Goal: Task Accomplishment & Management: Use online tool/utility

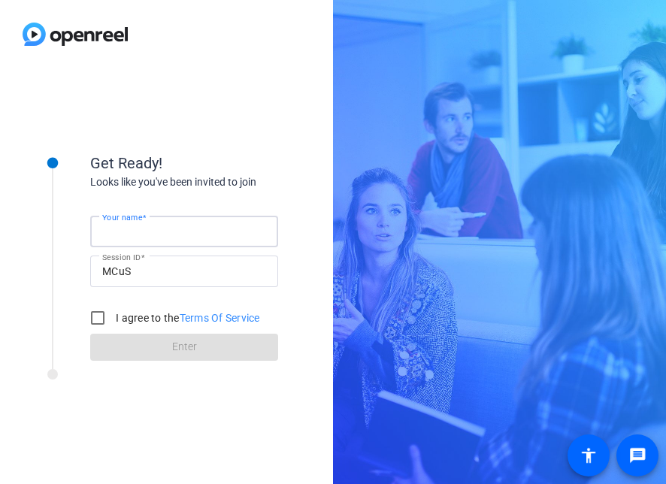
drag, startPoint x: 0, startPoint y: 0, endPoint x: 254, endPoint y: 236, distance: 346.5
click at [254, 236] on input "Your name" at bounding box center [184, 232] width 164 height 18
type input "[PERSON_NAME]"
click at [102, 322] on input "I agree to the Terms Of Service" at bounding box center [98, 318] width 30 height 30
checkbox input "true"
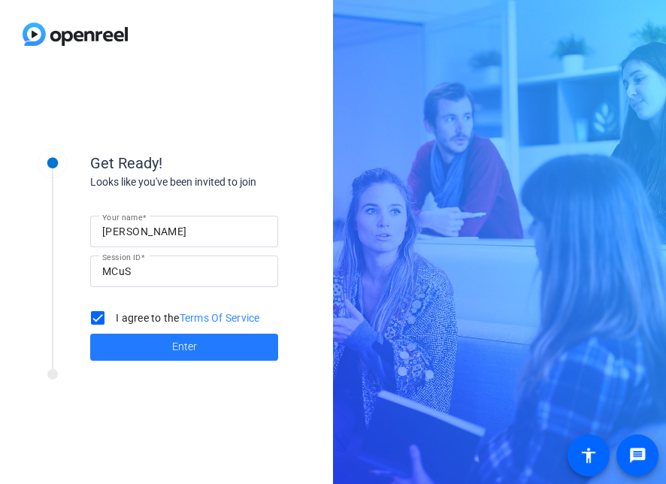
click at [129, 345] on span at bounding box center [184, 347] width 188 height 36
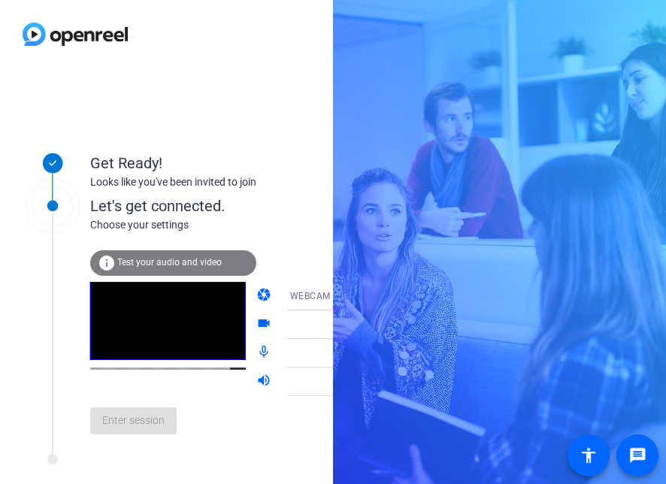
click at [165, 261] on span "Test your audio and video" at bounding box center [169, 262] width 105 height 11
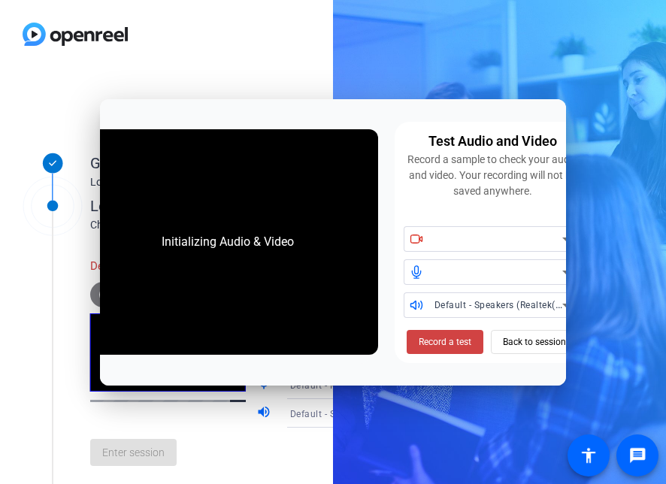
click at [292, 260] on div "Initializing Audio & Video" at bounding box center [228, 242] width 162 height 48
click at [427, 340] on span "Record a test" at bounding box center [445, 343] width 53 height 14
click at [501, 343] on span at bounding box center [535, 342] width 86 height 36
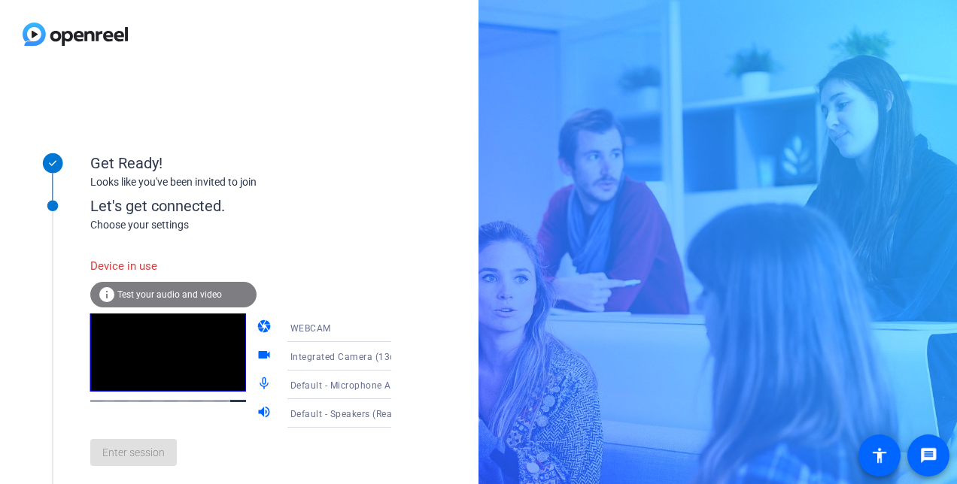
click at [400, 209] on div "Get Ready! Looks like you've been invited to join Let's get connected. Choose y…" at bounding box center [239, 276] width 478 height 416
click at [260, 245] on div "Device in use info Test your audio and video camera WEBCAM videocam Integrated …" at bounding box center [256, 355] width 332 height 244
click at [146, 263] on div "Device in use" at bounding box center [173, 266] width 166 height 32
click at [153, 293] on span "Test your audio and video" at bounding box center [169, 295] width 105 height 11
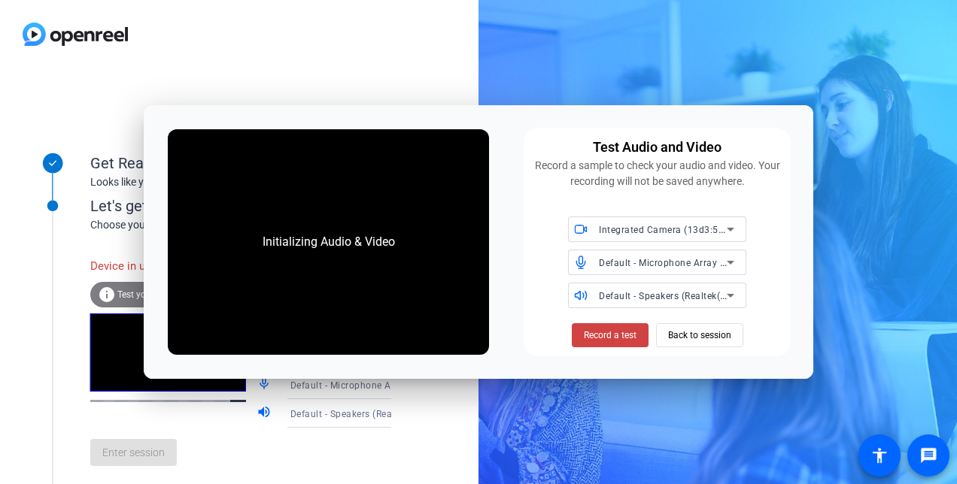
click at [351, 283] on div "Initializing Audio & Video" at bounding box center [329, 242] width 322 height 226
click at [615, 339] on span "Record a test" at bounding box center [610, 336] width 53 height 14
click at [439, 263] on div "Initializing Audio & Video" at bounding box center [329, 242] width 322 height 226
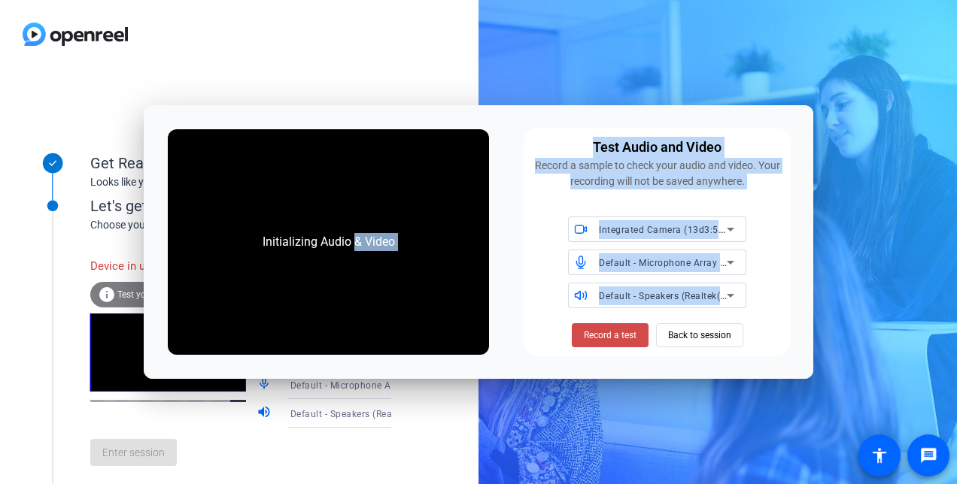
drag, startPoint x: 357, startPoint y: 256, endPoint x: 621, endPoint y: 340, distance: 277.9
click at [621, 340] on div "Initializing Audio & Video Test Audio and Video Record a sample to check your a…" at bounding box center [479, 242] width 670 height 274
click at [621, 340] on span "Record a test" at bounding box center [610, 336] width 53 height 14
click at [630, 238] on div "Integrated Camera (13d3:5271)" at bounding box center [663, 229] width 128 height 19
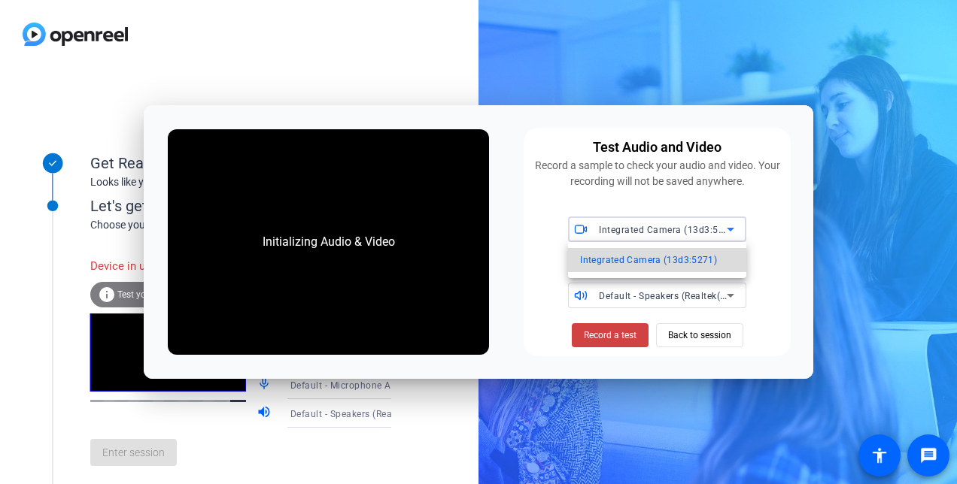
click at [631, 265] on span "Integrated Camera (13d3:5271)" at bounding box center [648, 260] width 137 height 18
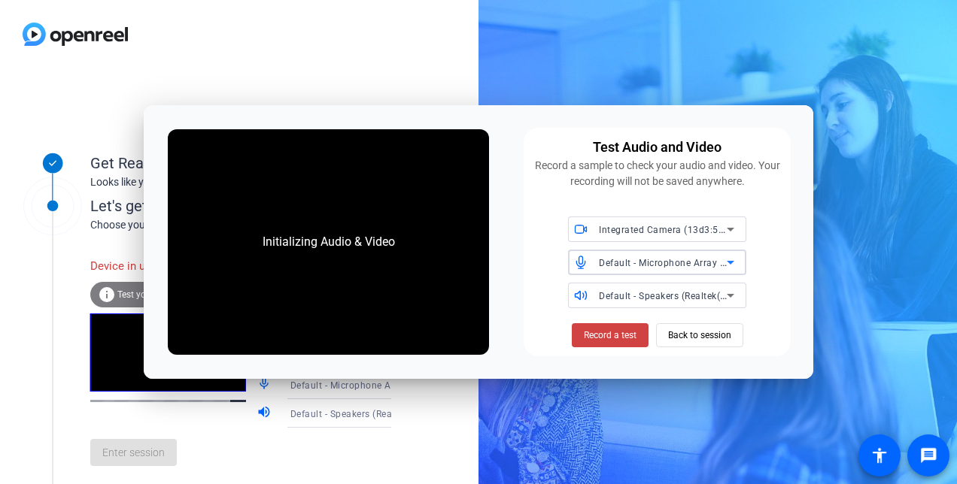
click at [631, 265] on span "Default - Microphone Array (Intel® Smart Sound Technology for Digital Microphon…" at bounding box center [785, 263] width 373 height 12
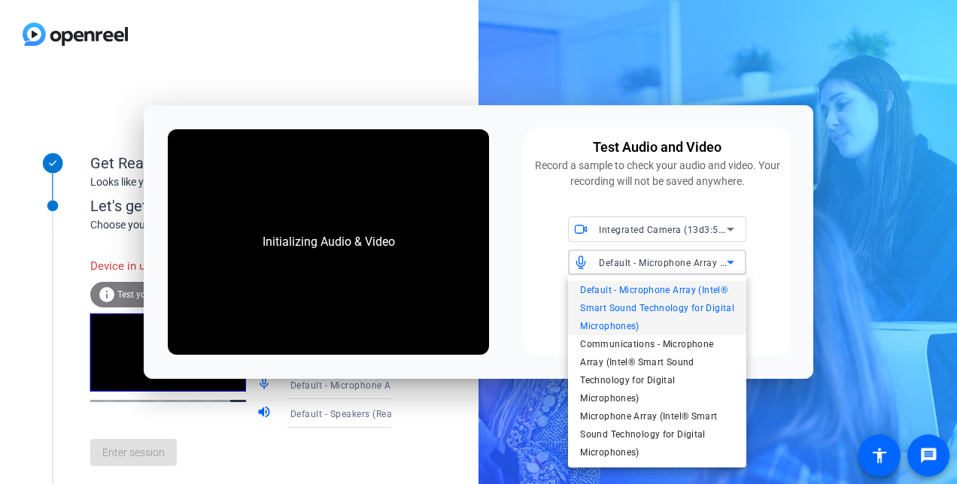
click at [631, 265] on div at bounding box center [478, 242] width 957 height 484
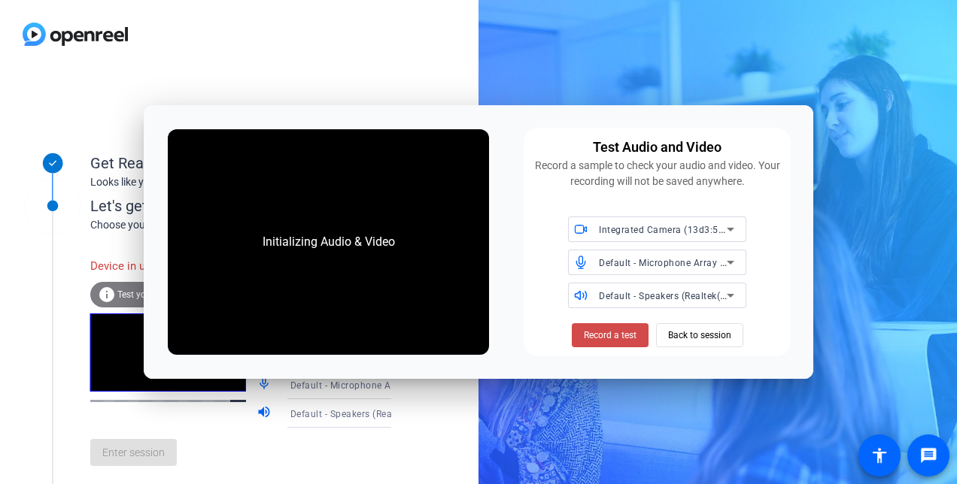
click at [626, 333] on span "Record a test" at bounding box center [610, 336] width 53 height 14
click at [332, 245] on div "Initializing Audio & Video" at bounding box center [328, 242] width 162 height 48
click at [367, 75] on div "Get Ready! Looks like you've been invited to join Let's get connected. Choose y…" at bounding box center [239, 276] width 478 height 416
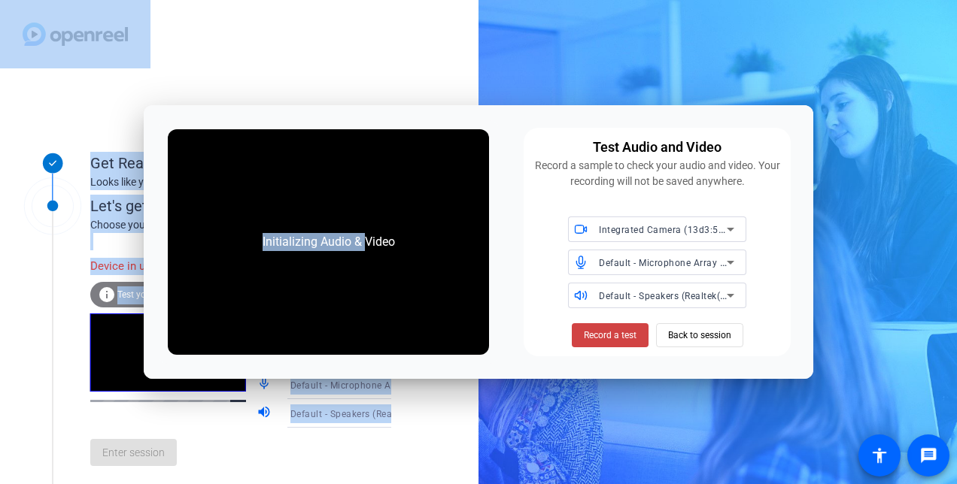
drag, startPoint x: 366, startPoint y: 114, endPoint x: 443, endPoint y: 4, distance: 134.4
click at [443, 4] on body "Accessibility Screen-Reader Guide, Feedback, and Issue Reporting | New window G…" at bounding box center [478, 242] width 957 height 484
click at [442, 7] on div at bounding box center [239, 34] width 478 height 68
click at [633, 331] on span "Record a test" at bounding box center [610, 336] width 53 height 14
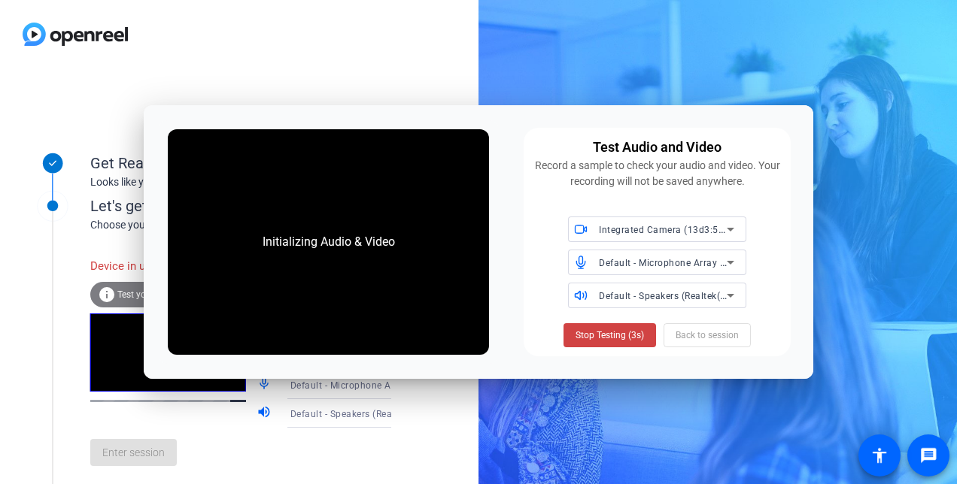
click at [390, 278] on div "Initializing Audio & Video" at bounding box center [329, 242] width 322 height 226
click at [593, 338] on span "Stop Testing" at bounding box center [609, 336] width 50 height 14
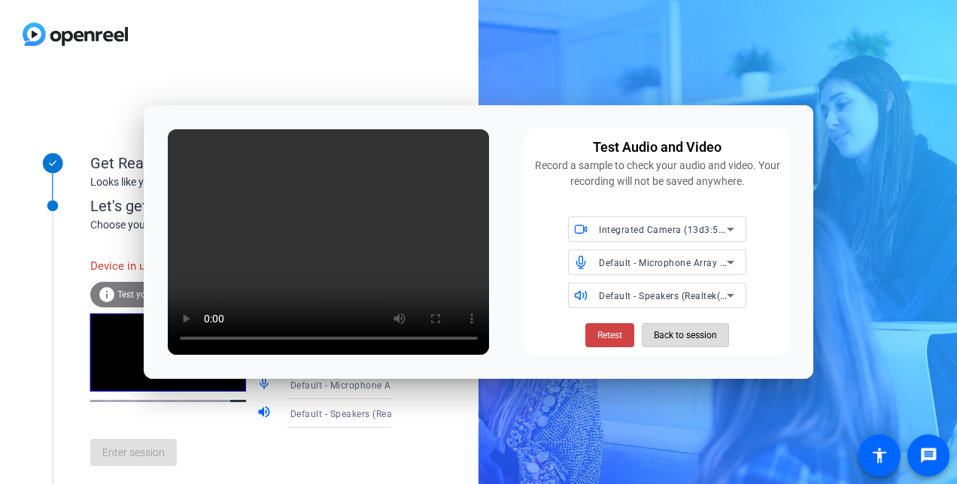
click at [666, 337] on span "Back to session" at bounding box center [685, 335] width 63 height 29
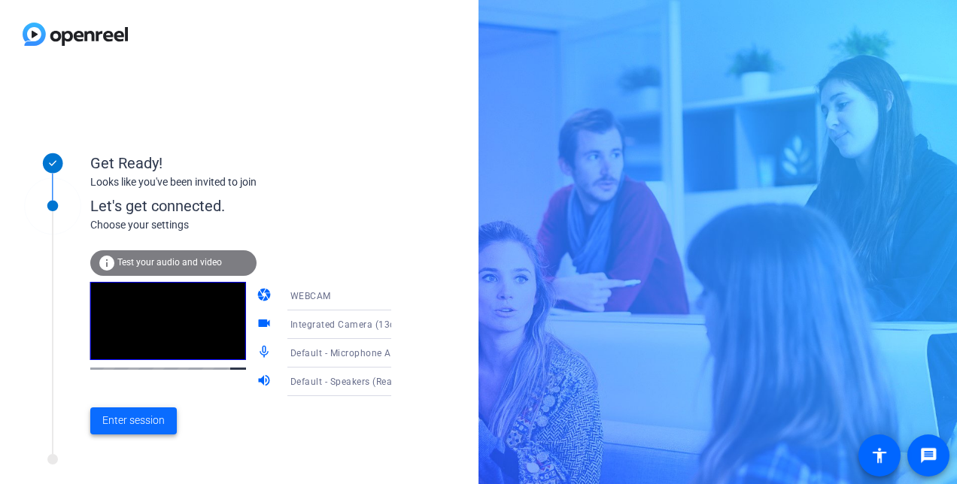
click at [144, 424] on span "Enter session" at bounding box center [133, 421] width 62 height 16
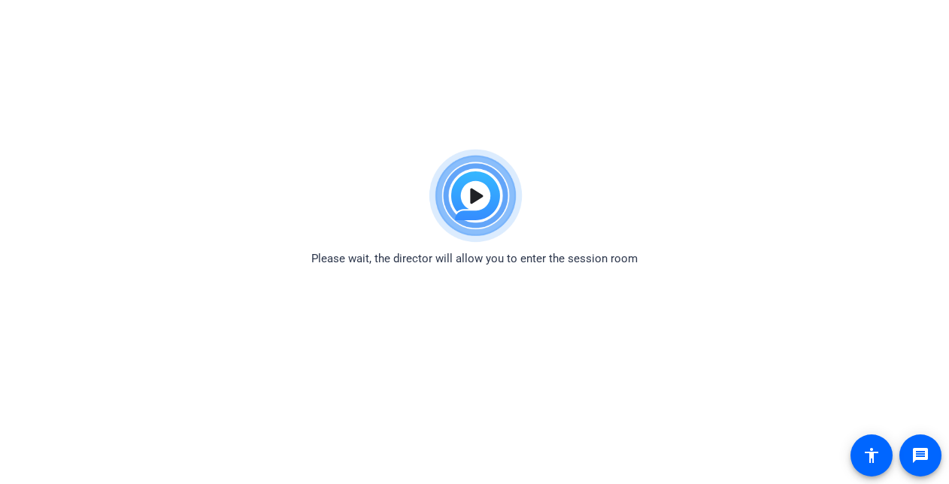
click at [185, 154] on div "Please wait, the director will allow you to enter the session room" at bounding box center [474, 205] width 949 height 126
click at [475, 193] on img at bounding box center [475, 196] width 111 height 108
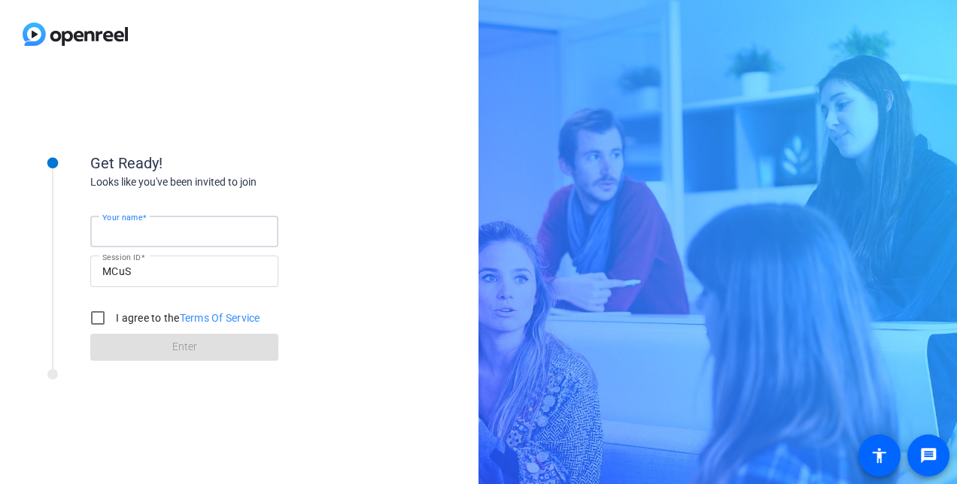
click at [223, 232] on input "Your name" at bounding box center [184, 232] width 164 height 18
type input "[PERSON_NAME]"
click at [101, 319] on input "I agree to the Terms Of Service" at bounding box center [98, 318] width 30 height 30
checkbox input "true"
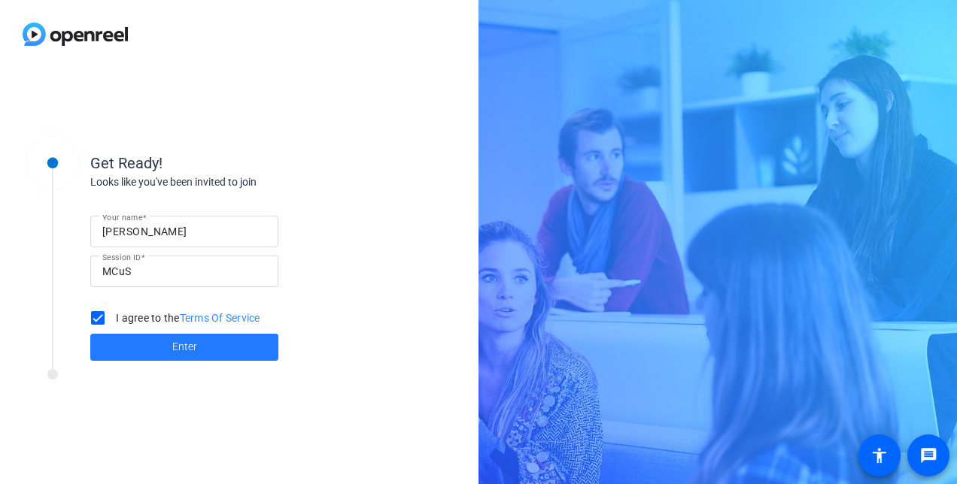
click at [122, 341] on span at bounding box center [184, 347] width 188 height 36
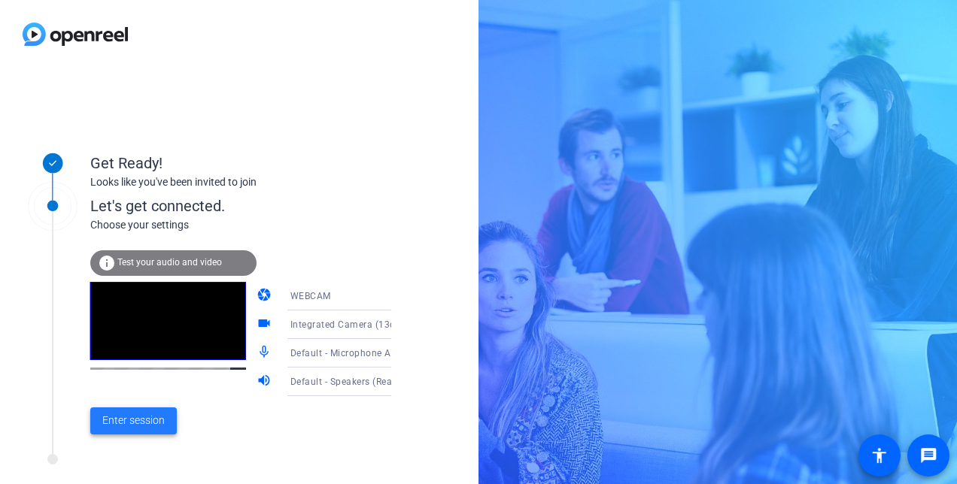
click at [152, 418] on span "Enter session" at bounding box center [133, 421] width 62 height 16
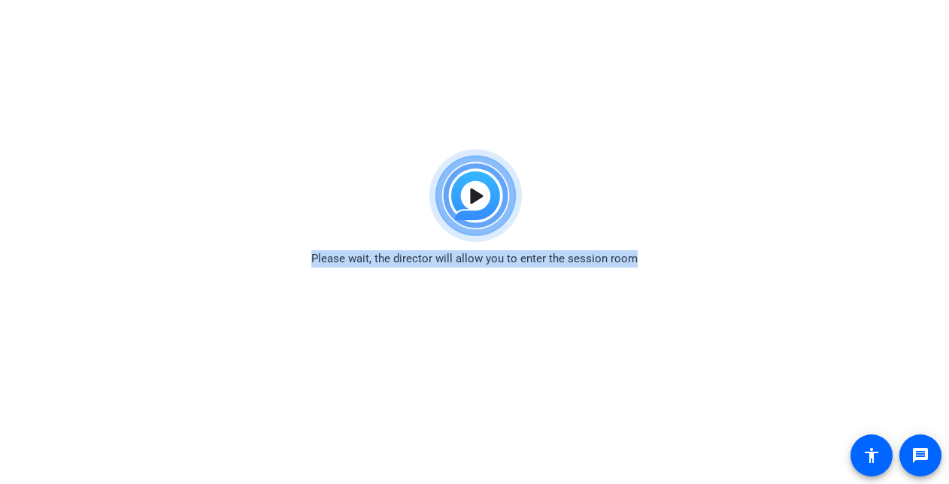
drag, startPoint x: 329, startPoint y: 258, endPoint x: 652, endPoint y: 265, distance: 322.8
click at [652, 265] on div "Please wait, the director will allow you to enter the session room" at bounding box center [474, 205] width 949 height 126
copy span "Please wait, the director will allow you to enter the session room"
click at [478, 198] on img at bounding box center [475, 196] width 111 height 108
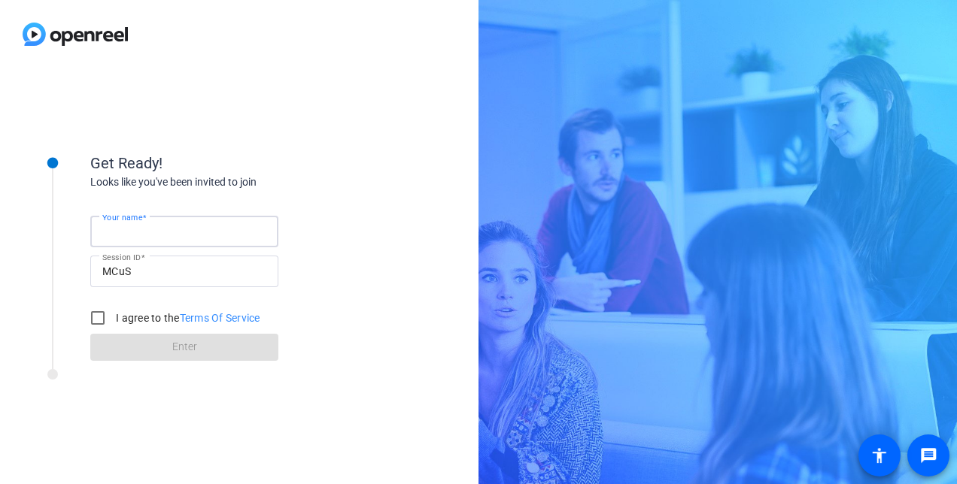
click at [207, 239] on input "Your name" at bounding box center [184, 232] width 164 height 18
type input "[PERSON_NAME]"
click at [138, 314] on label "I agree to the Terms Of Service" at bounding box center [186, 318] width 147 height 15
click at [113, 314] on input "I agree to the Terms Of Service" at bounding box center [98, 318] width 30 height 30
checkbox input "true"
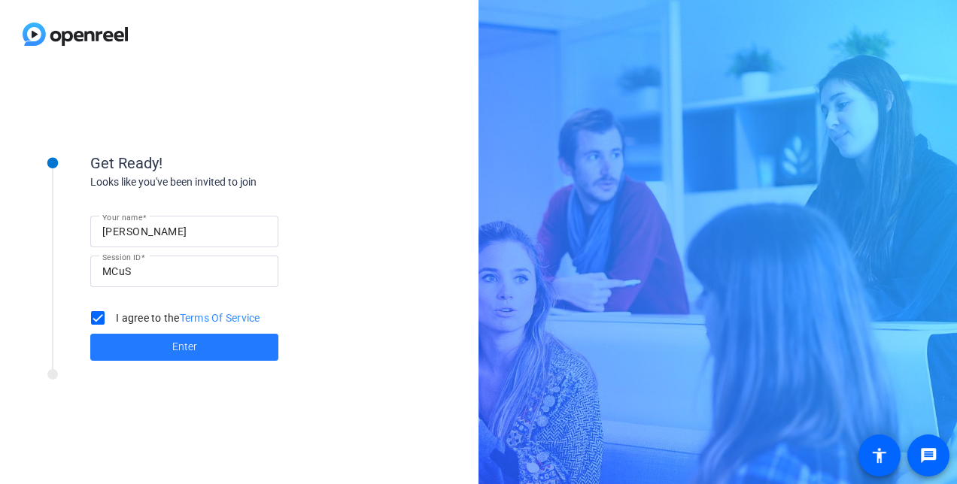
click at [145, 341] on span at bounding box center [184, 347] width 188 height 36
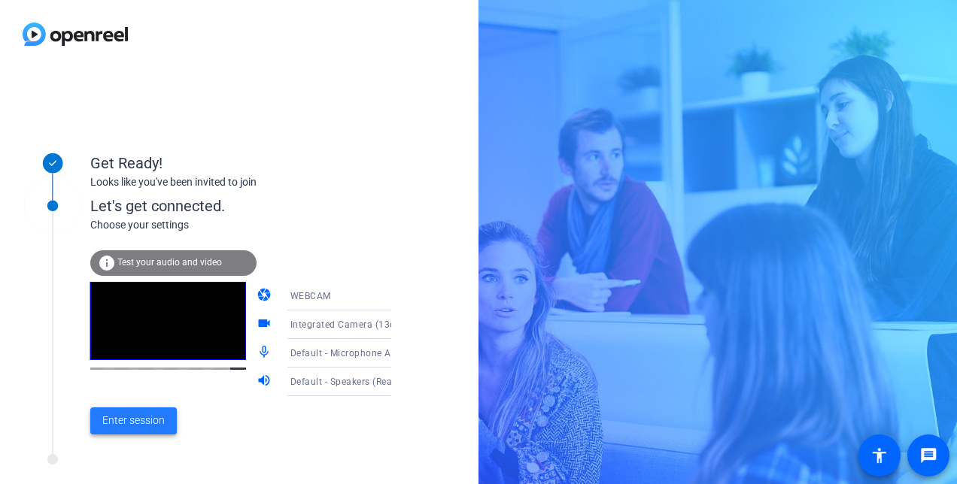
click at [152, 417] on span "Enter session" at bounding box center [133, 421] width 62 height 16
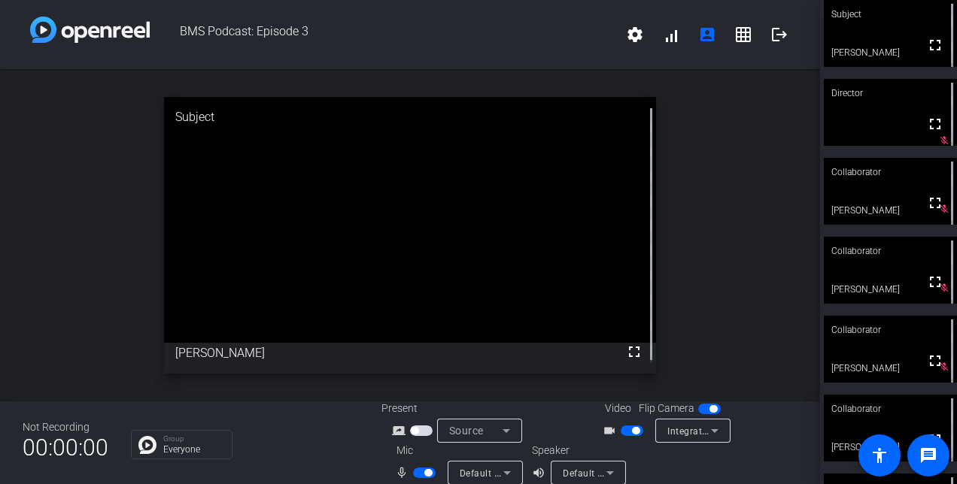
drag, startPoint x: 948, startPoint y: 31, endPoint x: 959, endPoint y: 95, distance: 64.9
click at [956, 95] on html "Accessibility Screen-Reader Guide, Feedback, and Issue Reporting | New window B…" at bounding box center [478, 242] width 957 height 484
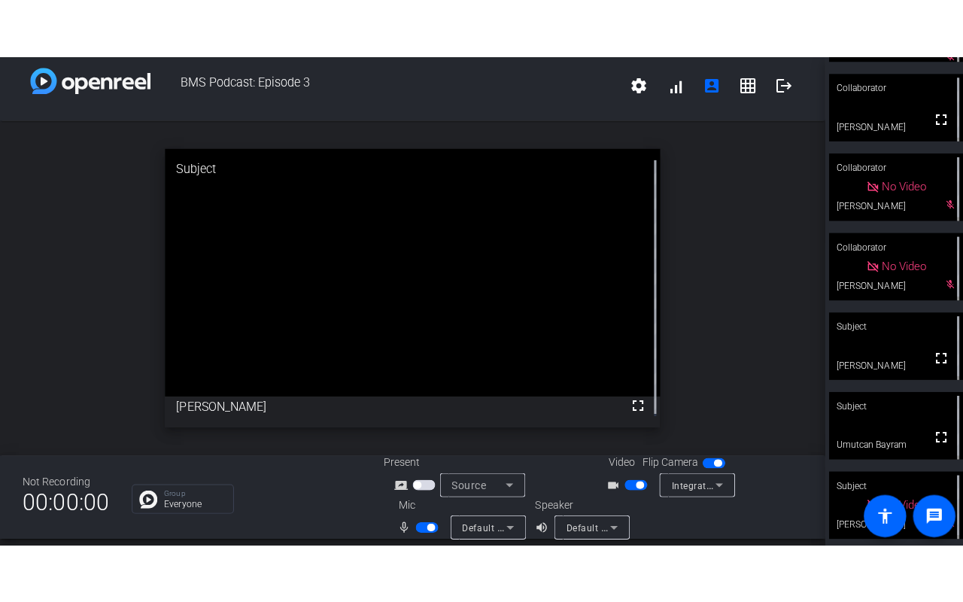
scroll to position [3, 0]
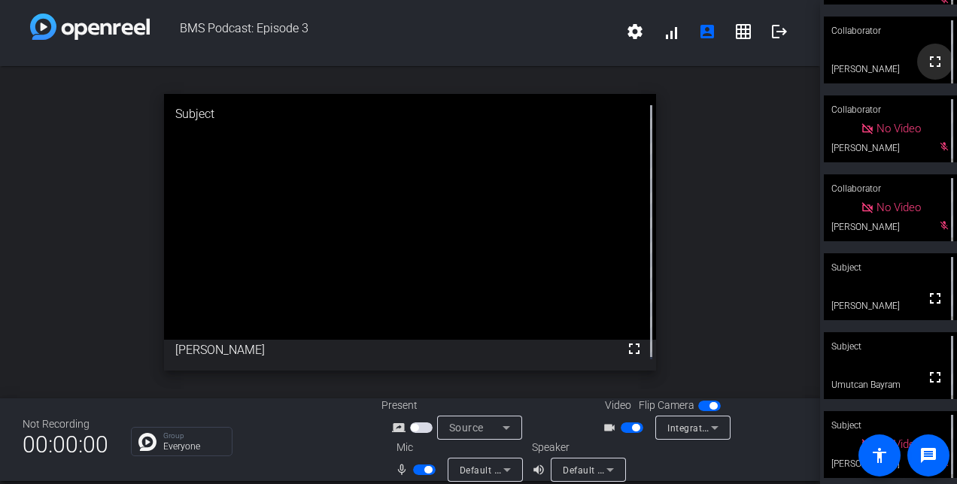
click at [926, 66] on mat-icon "fullscreen" at bounding box center [935, 62] width 18 height 18
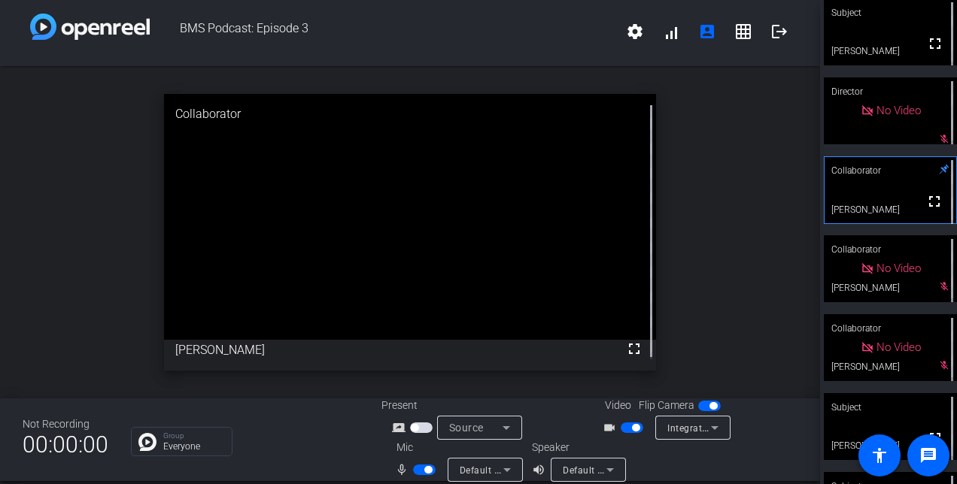
scroll to position [0, 0]
click at [878, 19] on div "Subject" at bounding box center [890, 14] width 133 height 29
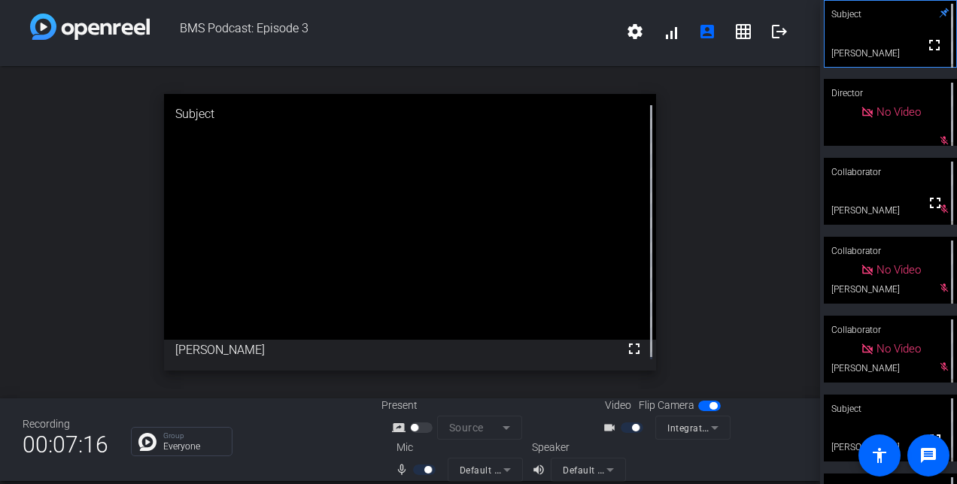
click at [894, 415] on div "Subject" at bounding box center [890, 409] width 133 height 29
click at [752, 147] on div "open_in_new Subject fullscreen Clarice" at bounding box center [410, 232] width 820 height 332
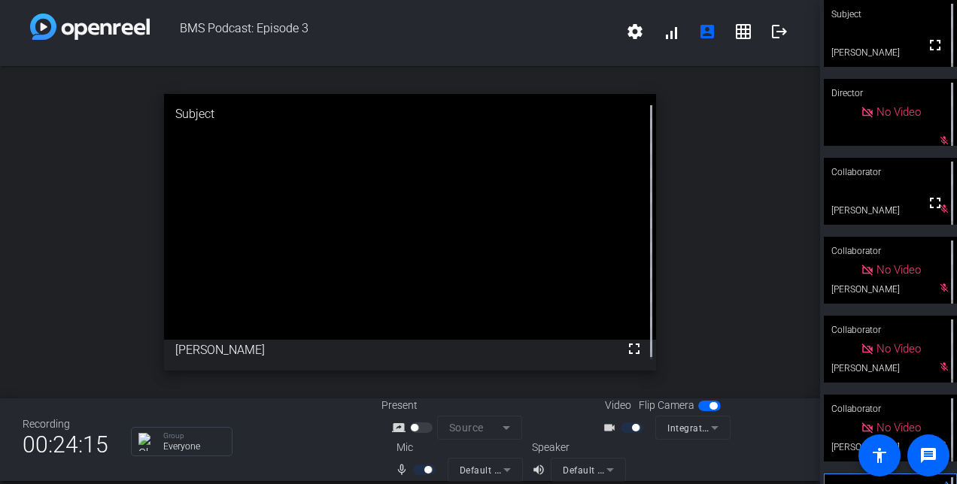
click at [752, 147] on div "open_in_new Subject fullscreen Clarice" at bounding box center [410, 232] width 820 height 332
click at [917, 37] on span at bounding box center [935, 45] width 36 height 36
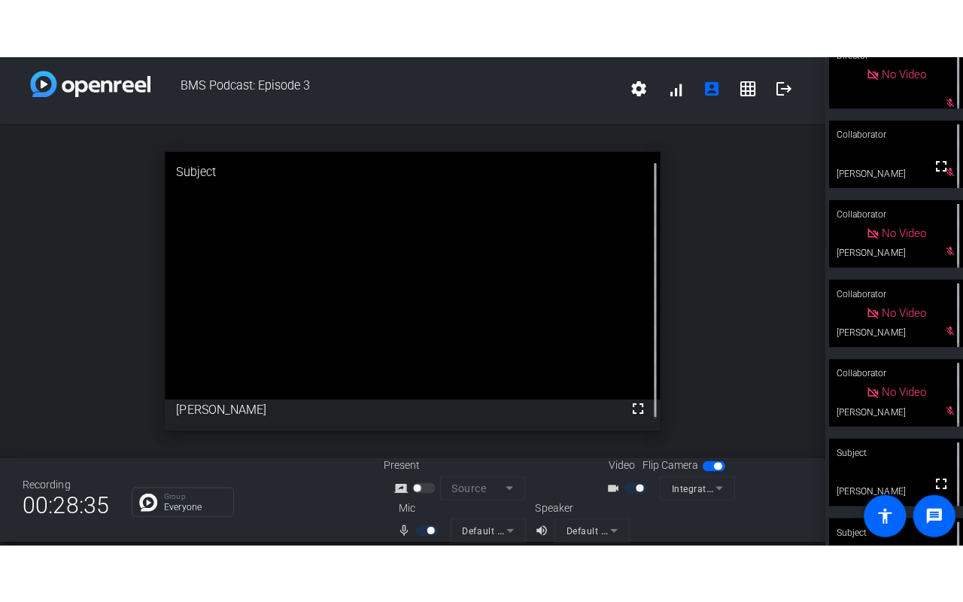
scroll to position [226, 0]
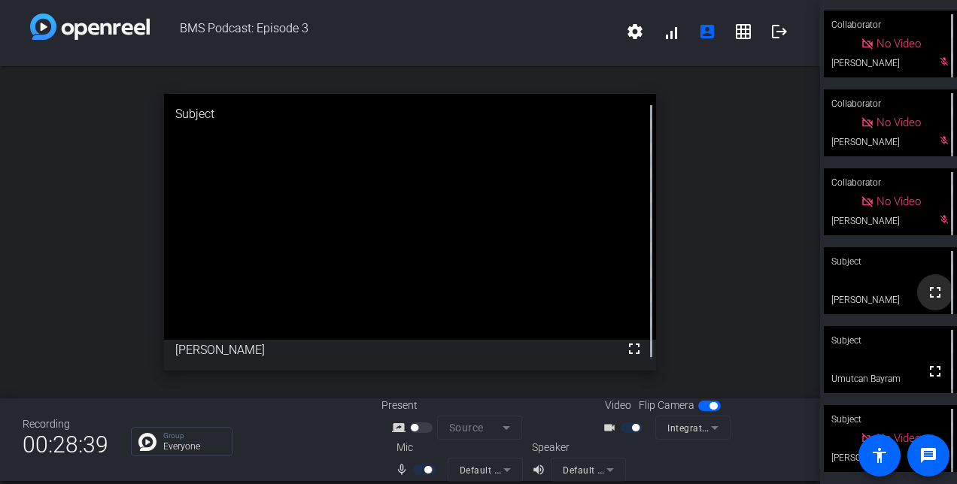
click at [926, 292] on mat-icon "fullscreen" at bounding box center [935, 293] width 18 height 18
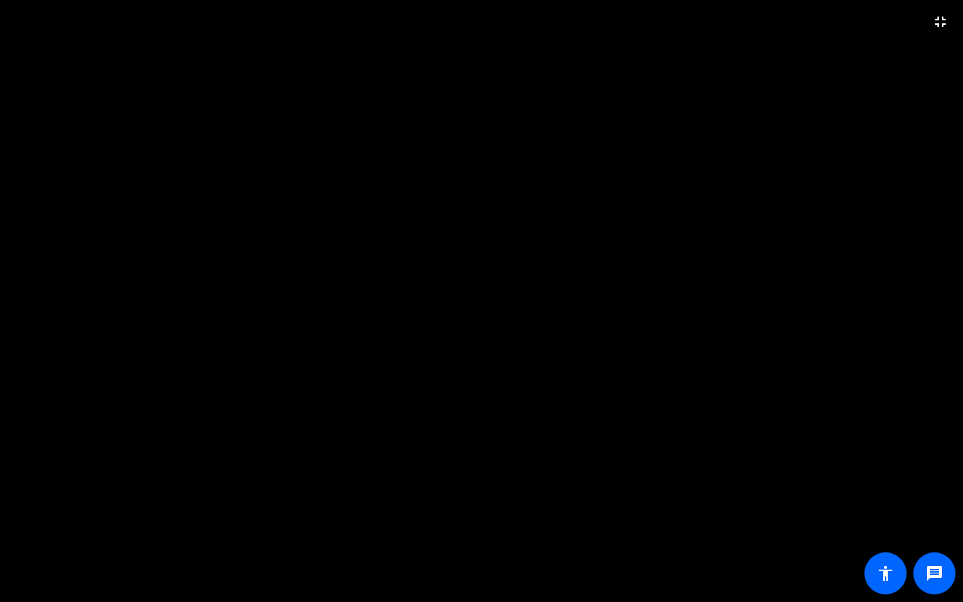
drag, startPoint x: 925, startPoint y: 370, endPoint x: 830, endPoint y: 447, distance: 121.9
click at [830, 447] on video at bounding box center [481, 301] width 963 height 602
drag, startPoint x: 830, startPoint y: 447, endPoint x: 894, endPoint y: 124, distance: 329.0
click at [894, 124] on video at bounding box center [481, 301] width 963 height 602
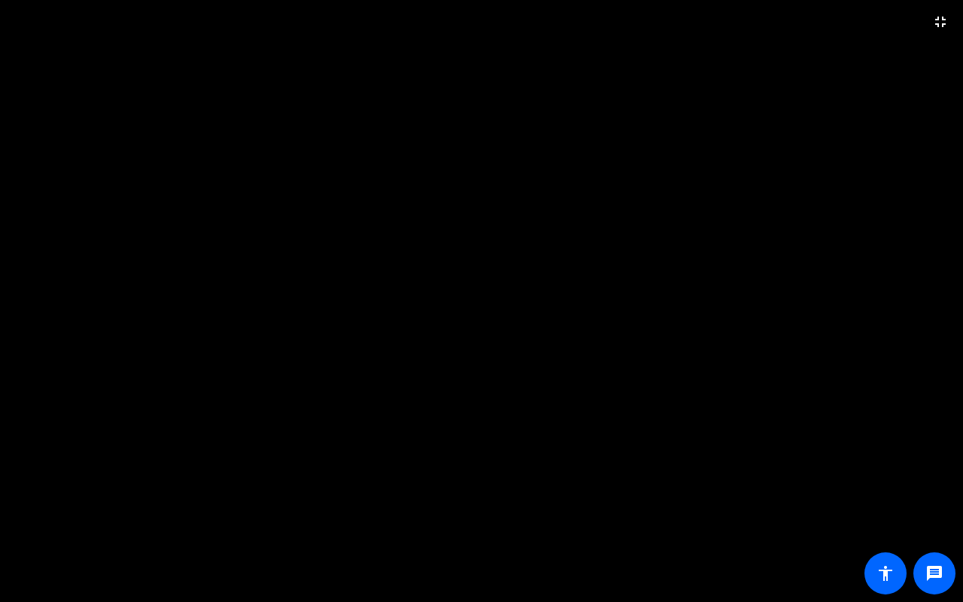
click at [576, 262] on video at bounding box center [481, 301] width 963 height 602
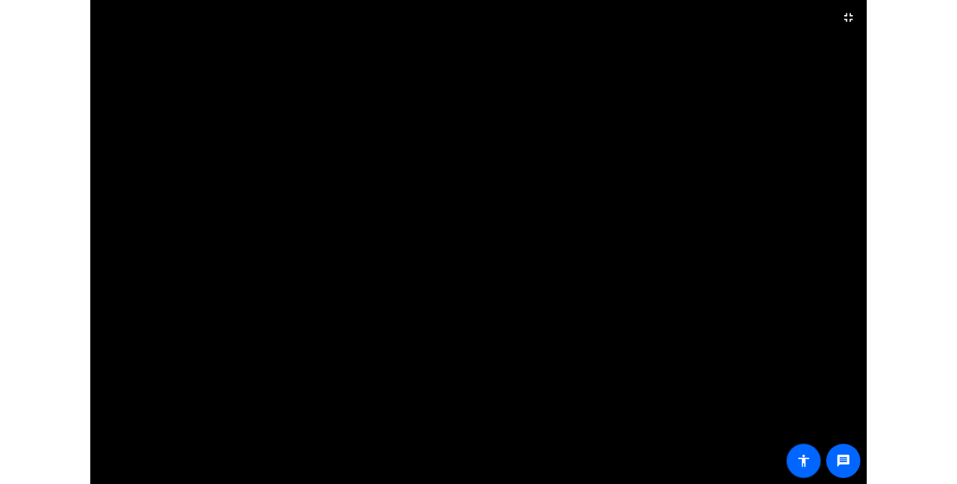
scroll to position [226, 0]
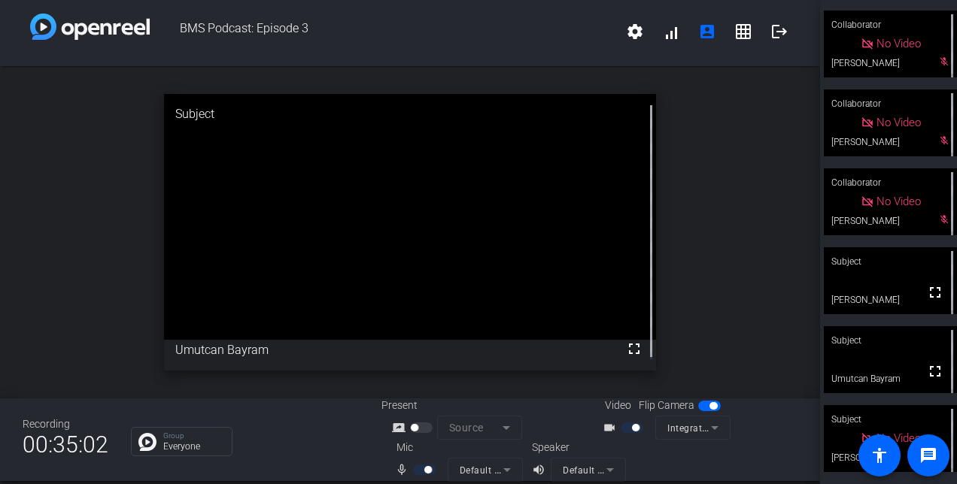
click at [901, 287] on video at bounding box center [890, 280] width 133 height 67
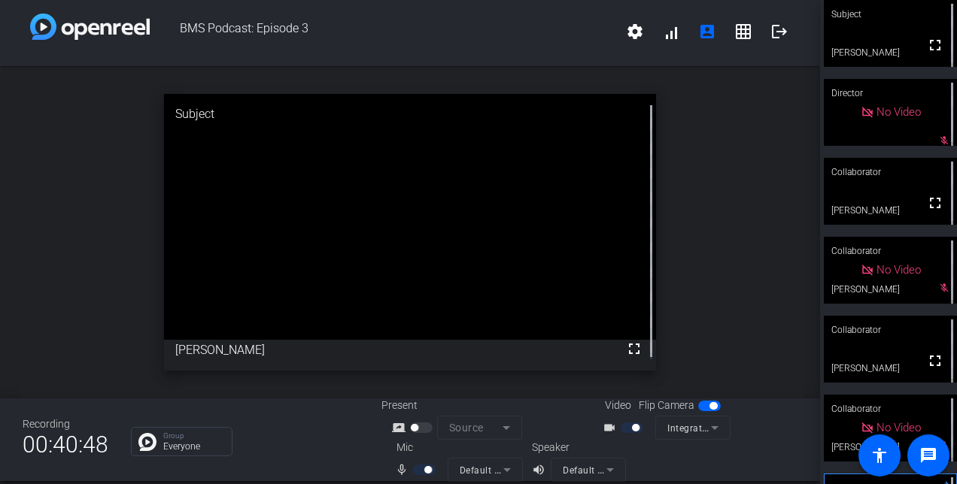
click at [945, 257] on div "Subject fullscreen Gozde Yildirim Elcin Director No Video mic_off_outline Colla…" at bounding box center [888, 242] width 137 height 484
drag, startPoint x: 947, startPoint y: 226, endPoint x: 949, endPoint y: 212, distance: 13.7
click at [949, 212] on div "Subject fullscreen Gozde Yildirim Elcin Director No Video mic_off_outline Colla…" at bounding box center [888, 242] width 137 height 484
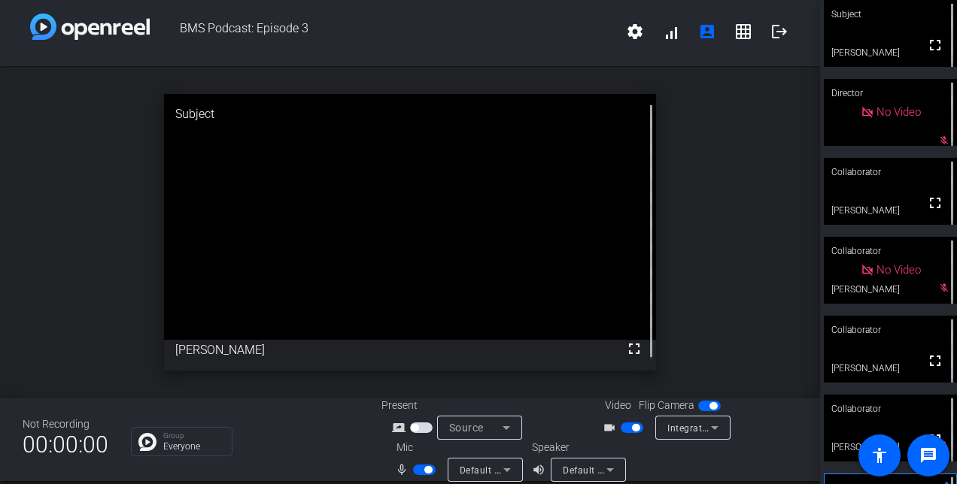
click at [743, 199] on div "open_in_new Subject fullscreen Clarice" at bounding box center [410, 232] width 820 height 332
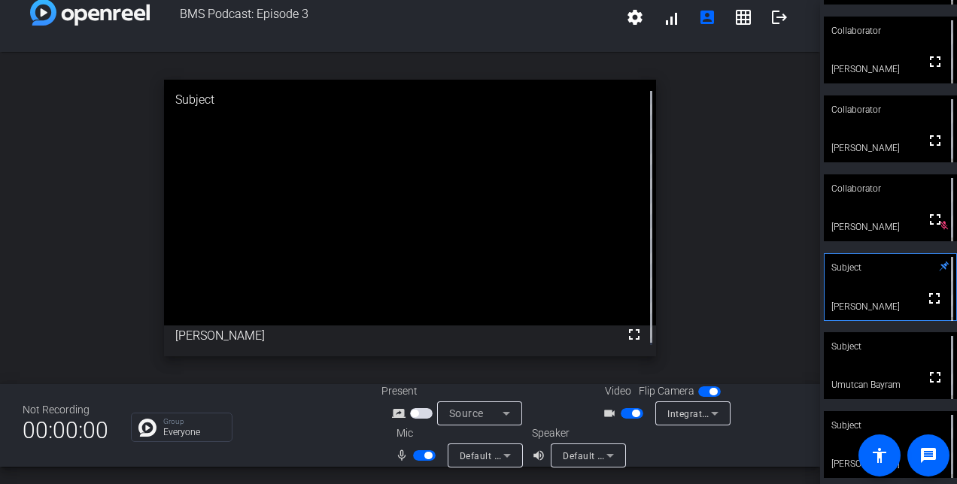
scroll to position [226, 0]
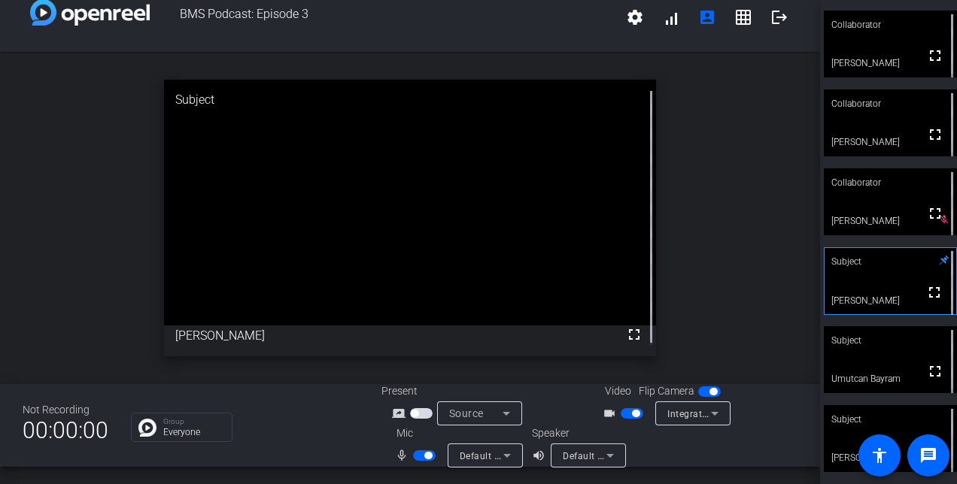
click at [898, 424] on div "Subject" at bounding box center [890, 419] width 133 height 29
